Goal: Browse casually

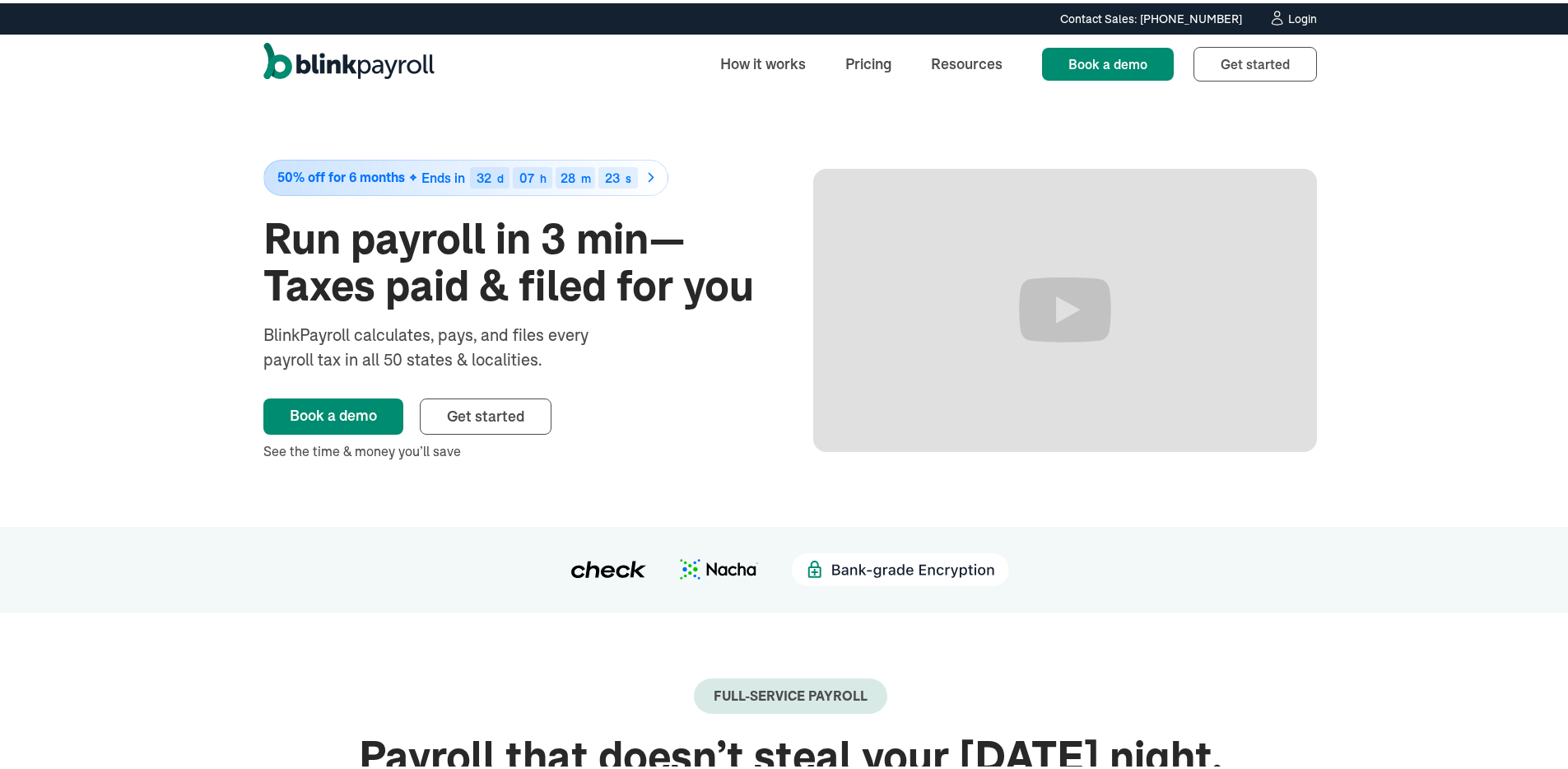
click at [412, 283] on h1 "Run payroll in 3 min—Taxes paid & filed for you" at bounding box center [514, 259] width 503 height 94
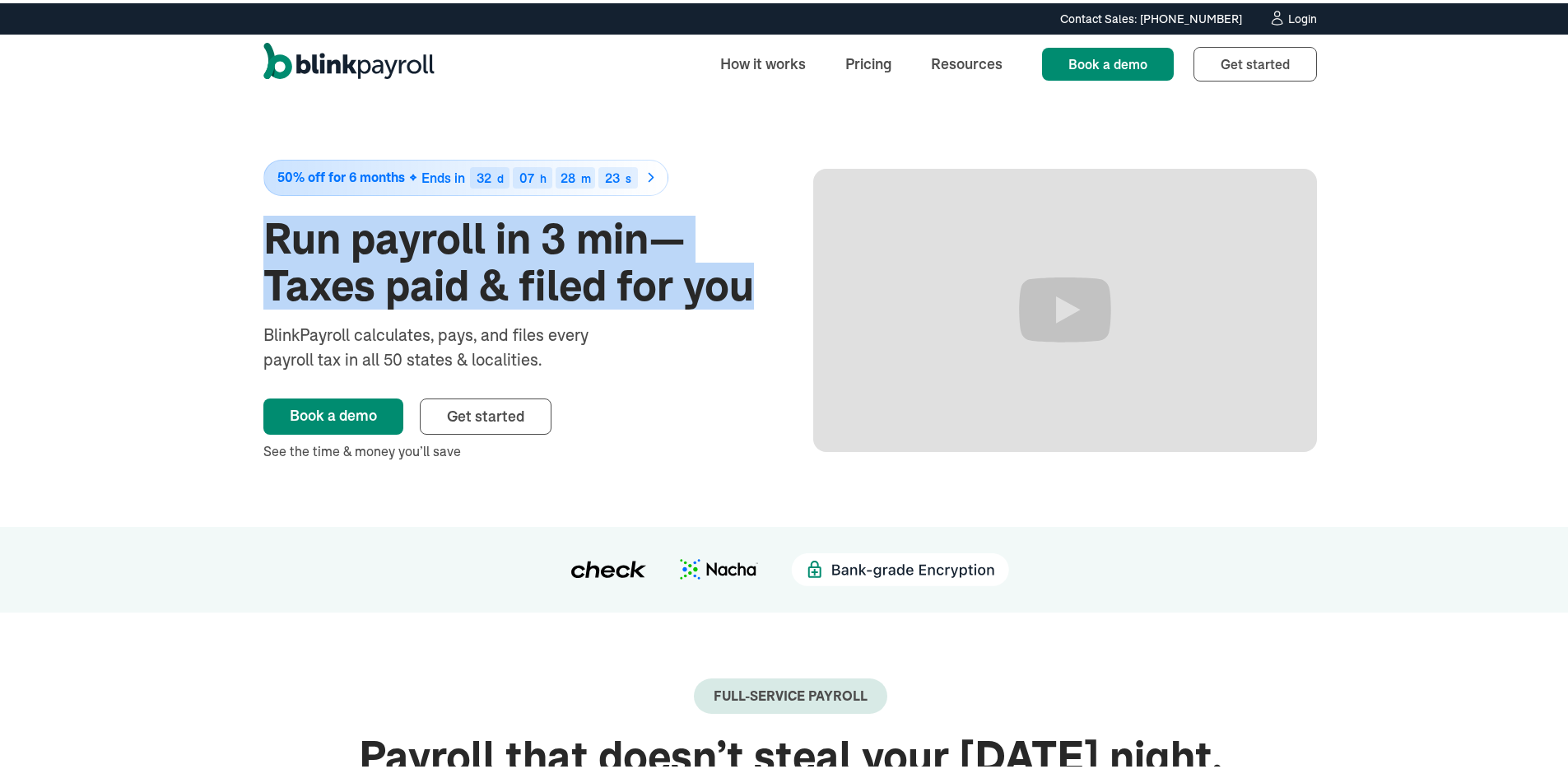
click at [412, 283] on h1 "Run payroll in 3 min—Taxes paid & filed for you" at bounding box center [514, 259] width 503 height 94
click at [332, 80] on img "home" at bounding box center [349, 61] width 171 height 43
